Goal: Navigation & Orientation: Find specific page/section

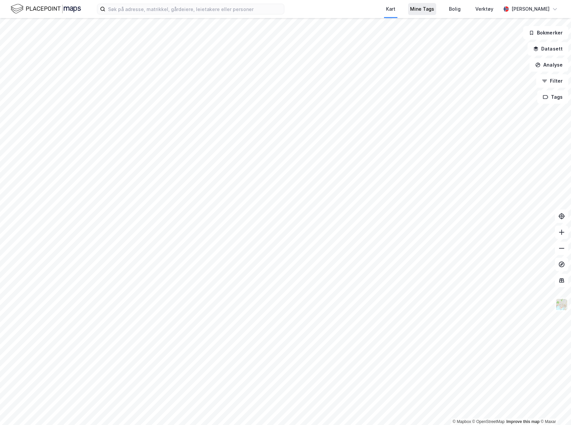
click at [434, 10] on div "Mine Tags" at bounding box center [422, 9] width 24 height 8
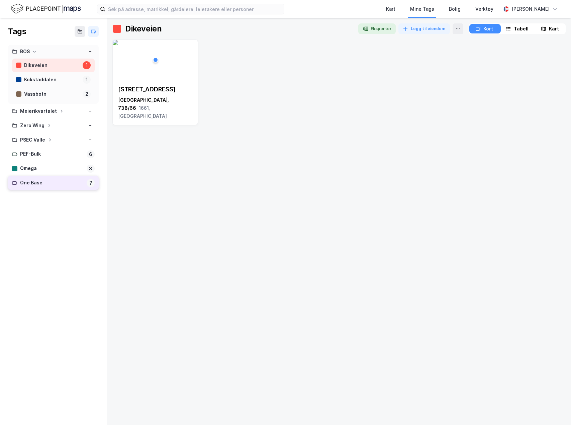
click at [35, 183] on div "One Base" at bounding box center [52, 183] width 64 height 8
